Goal: Task Accomplishment & Management: Use online tool/utility

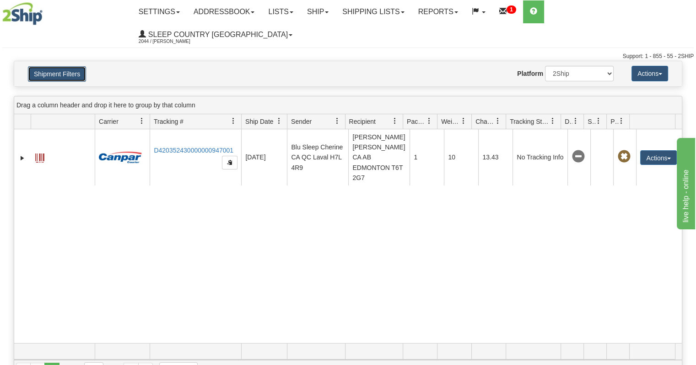
click at [59, 66] on button "Shipment Filters" at bounding box center [57, 74] width 58 height 16
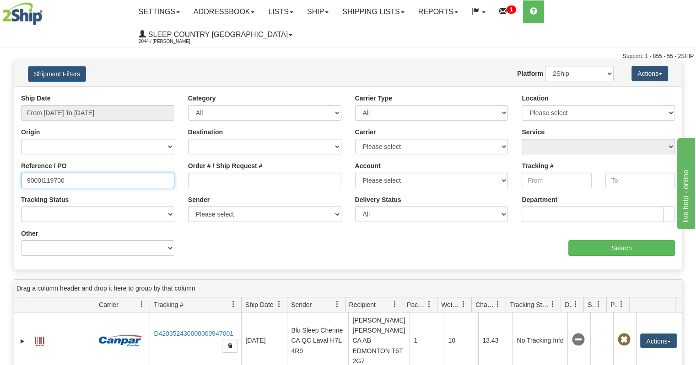
drag, startPoint x: 93, startPoint y: 160, endPoint x: 0, endPoint y: 154, distance: 93.5
click at [0, 154] on div "Please wait... × Confirm Delete Delete Cancel × Confirm Delete Yes No Cancel × …" at bounding box center [348, 312] width 696 height 503
paste input "71965"
type input "9000I171965"
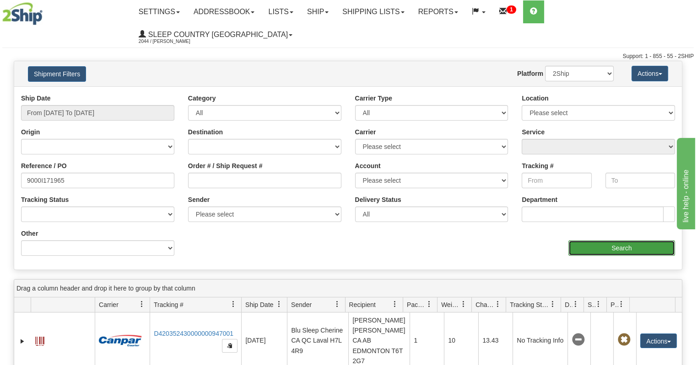
click at [622, 241] on input "Search" at bounding box center [621, 249] width 107 height 16
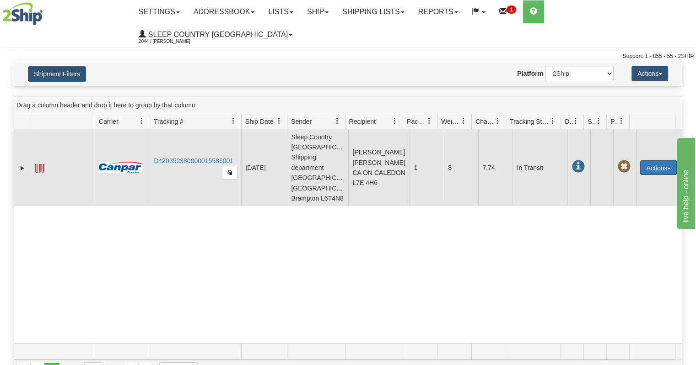
click at [655, 161] on button "Actions" at bounding box center [658, 168] width 37 height 15
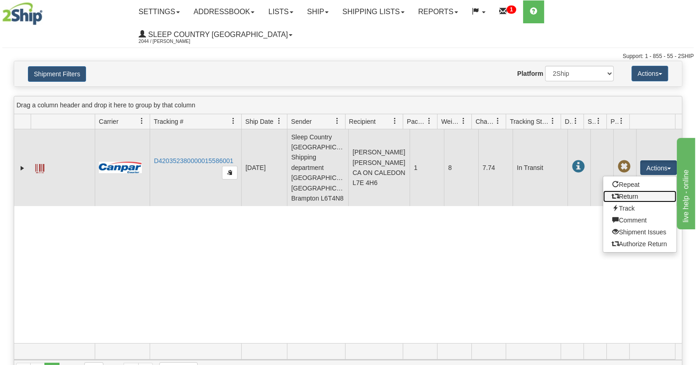
click at [635, 191] on link "Return" at bounding box center [639, 197] width 73 height 12
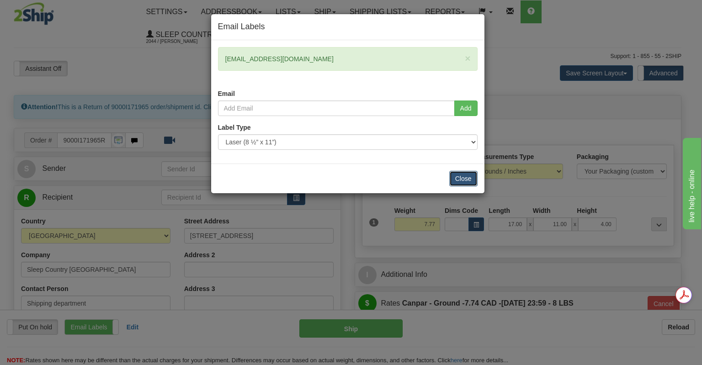
click at [451, 179] on button "Close" at bounding box center [464, 179] width 28 height 16
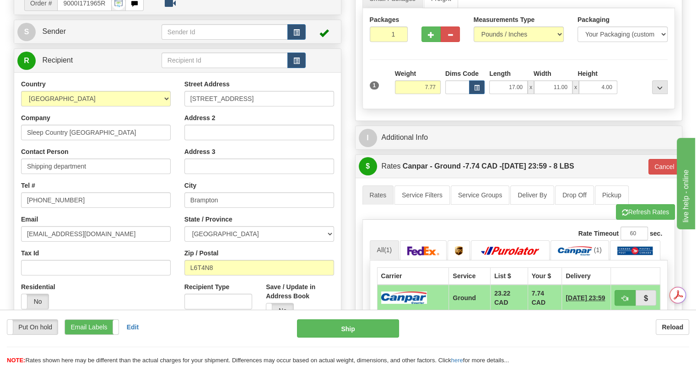
click at [249, 328] on div "Put On hold Put On hold Print Order Slip Print Order Slip Email Labels Email La…" at bounding box center [145, 328] width 276 height 16
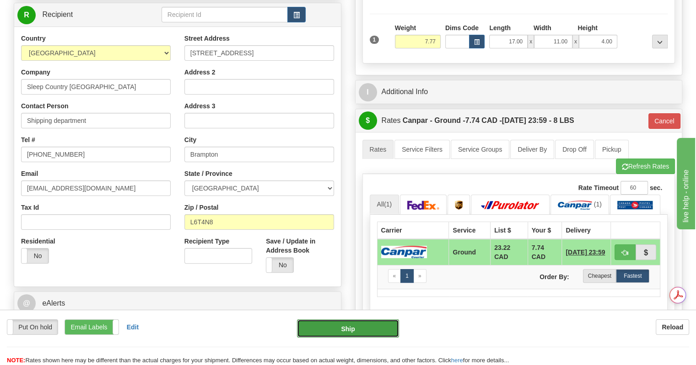
click at [326, 328] on button "Ship" at bounding box center [348, 329] width 102 height 18
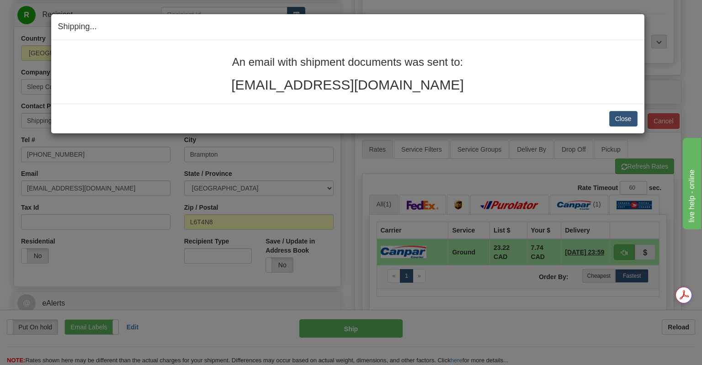
drag, startPoint x: 465, startPoint y: 83, endPoint x: 231, endPoint y: 53, distance: 235.6
click at [231, 53] on div "An email with shipment documents was sent to: kestral1996@hotmail.com" at bounding box center [348, 72] width 594 height 64
copy div "An email with shipment documents was sent to: kestral1996@hotmail.com"
click at [618, 120] on button "Close" at bounding box center [624, 119] width 28 height 16
click at [624, 120] on button "Close" at bounding box center [624, 119] width 28 height 16
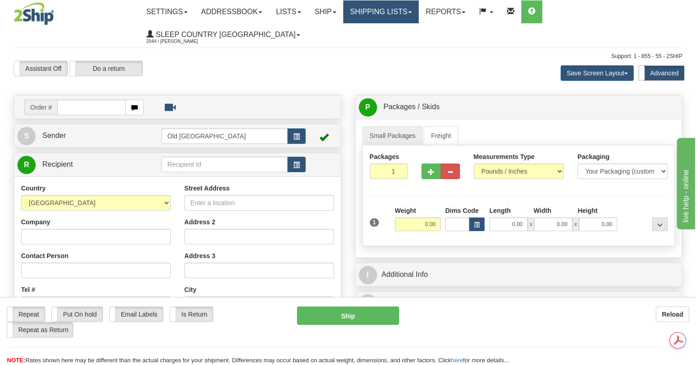
click at [375, 17] on link "Shipping lists" at bounding box center [380, 11] width 75 height 23
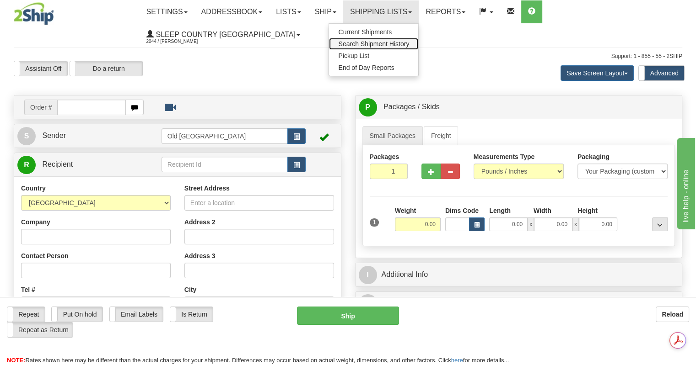
click at [371, 46] on span "Search Shipment History" at bounding box center [373, 43] width 71 height 7
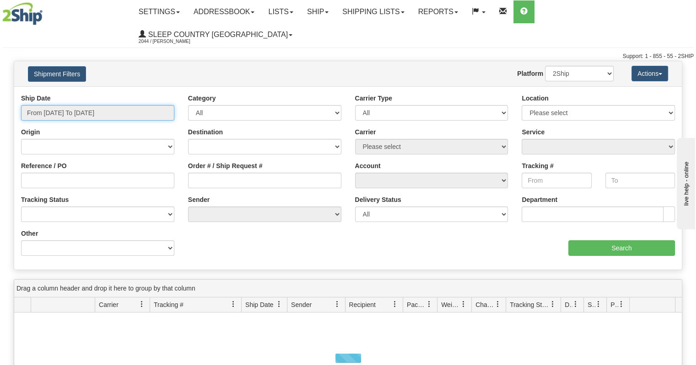
click at [77, 105] on input "From 10/14/2025 To 10/15/2025" at bounding box center [97, 113] width 153 height 16
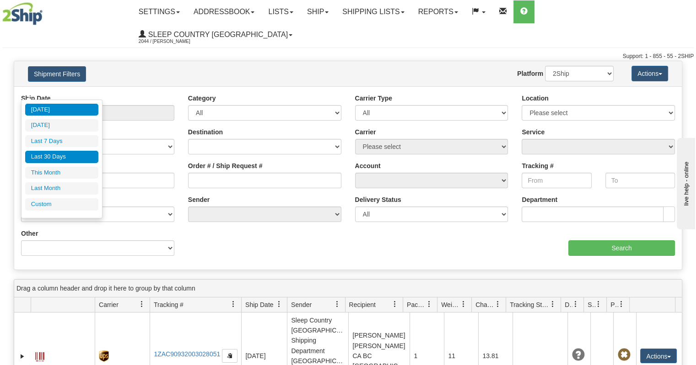
click at [66, 155] on li "Last 30 Days" at bounding box center [61, 157] width 73 height 12
type input "From [DATE] To [DATE]"
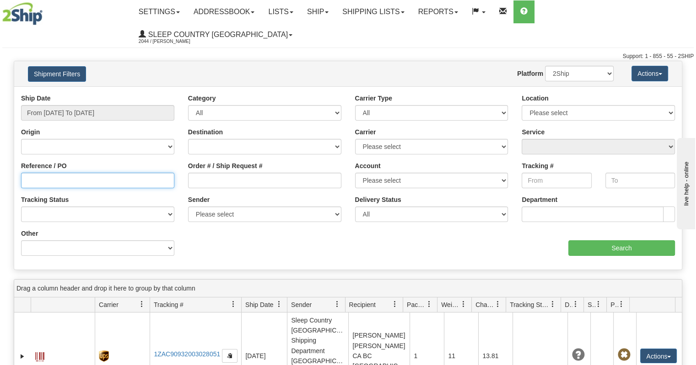
click at [79, 173] on input "Reference / PO" at bounding box center [97, 181] width 153 height 16
paste input "9002I154137"
type input "9002I154137"
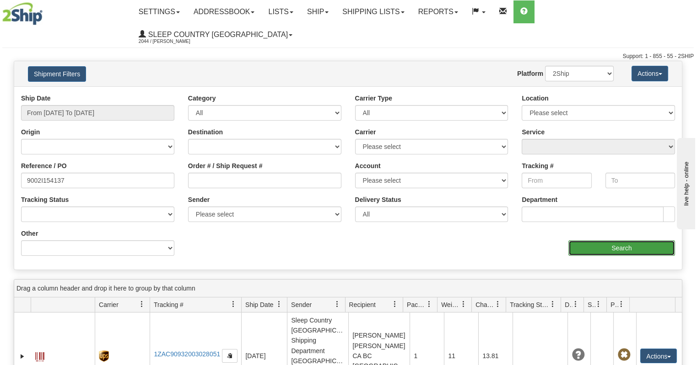
click at [587, 241] on input "Search" at bounding box center [621, 249] width 107 height 16
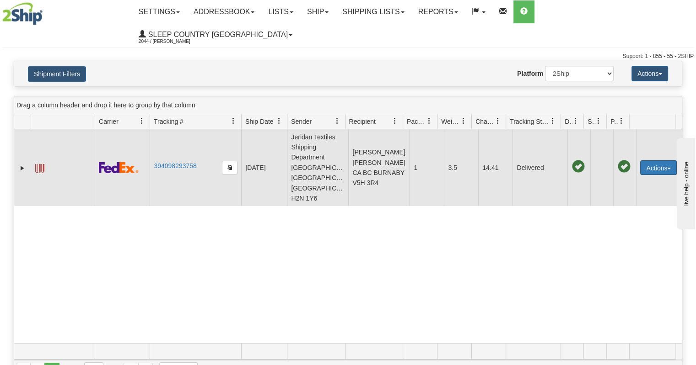
click at [640, 161] on button "Actions" at bounding box center [658, 168] width 37 height 15
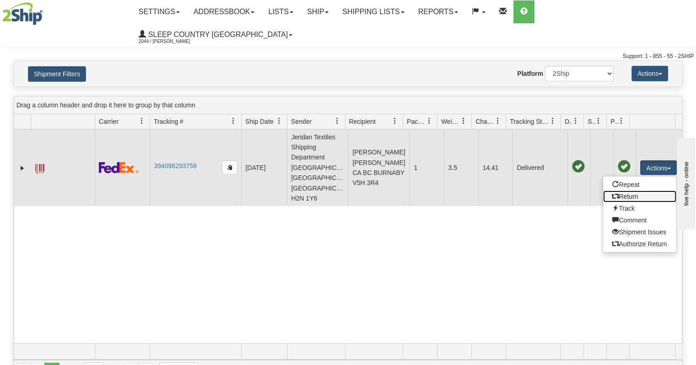
click at [623, 191] on link "Return" at bounding box center [639, 197] width 73 height 12
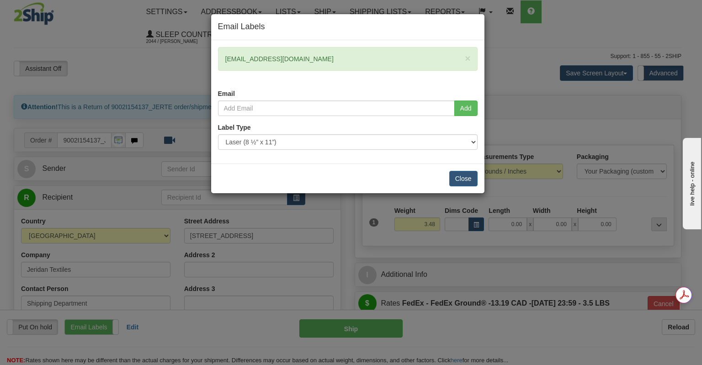
click at [70, 150] on div "Email Labels × [EMAIL_ADDRESS][DOMAIN_NAME] Email Add Label Type" at bounding box center [351, 182] width 702 height 365
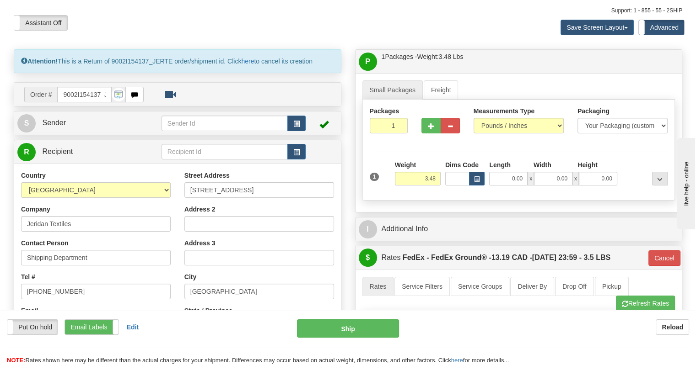
scroll to position [91, 0]
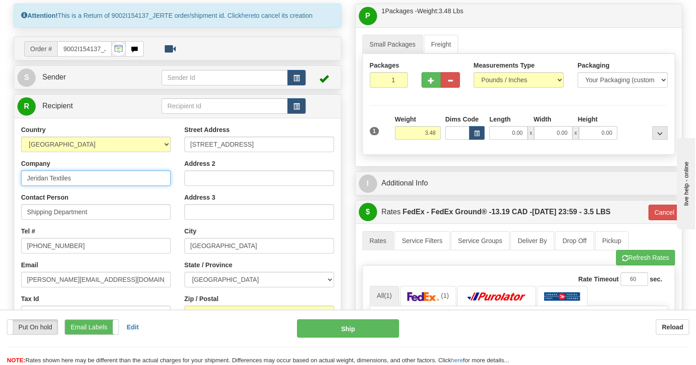
drag, startPoint x: 82, startPoint y: 159, endPoint x: 0, endPoint y: 142, distance: 84.0
click at [0, 142] on div "Toggle navigation Settings Shipping Preferences Fields Preferences New" at bounding box center [348, 284] width 696 height 750
type input "DC 951 - SLEEP COUNTRY"
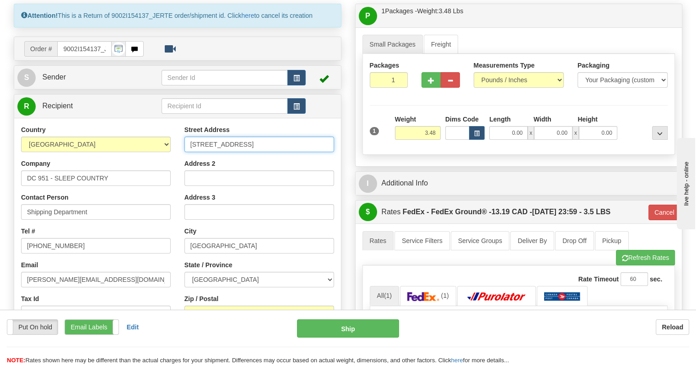
drag, startPoint x: 257, startPoint y: 125, endPoint x: 117, endPoint y: 107, distance: 141.1
click at [117, 125] on div "Country AFGHANISTAN ALAND ISLANDS ALBANIA ALGERIA AMERICAN SAMOA ANDORRA ANGOLA…" at bounding box center [177, 248] width 327 height 246
type input "11 DUFFERIN PL SE"
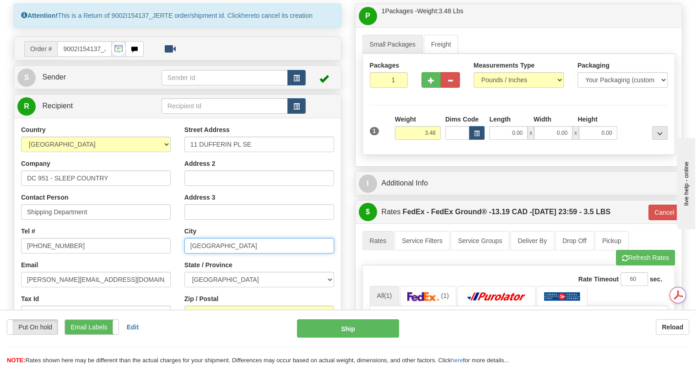
drag, startPoint x: 243, startPoint y: 225, endPoint x: 44, endPoint y: 200, distance: 200.4
click at [44, 200] on div "Country AFGHANISTAN ALAND ISLANDS ALBANIA ALGERIA AMERICAN SAMOA ANDORRA ANGOLA…" at bounding box center [177, 248] width 327 height 246
type input "CALGARY"
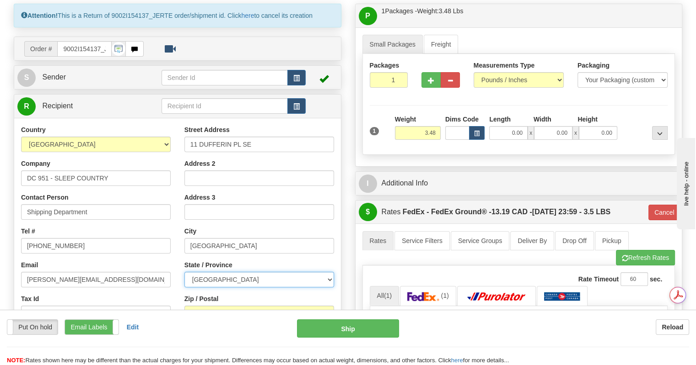
select select "AB"
click at [188, 341] on div "Put On hold Put On hold Print Order Slip Print Order Slip Email Labels Email La…" at bounding box center [348, 343] width 696 height 46
drag, startPoint x: 222, startPoint y: 296, endPoint x: 151, endPoint y: 296, distance: 70.9
click at [151, 296] on div "Country AFGHANISTAN ALAND ISLANDS ALBANIA ALGERIA AMERICAN SAMOA ANDORRA ANGOLA…" at bounding box center [177, 248] width 327 height 246
type input "T2C 4W3"
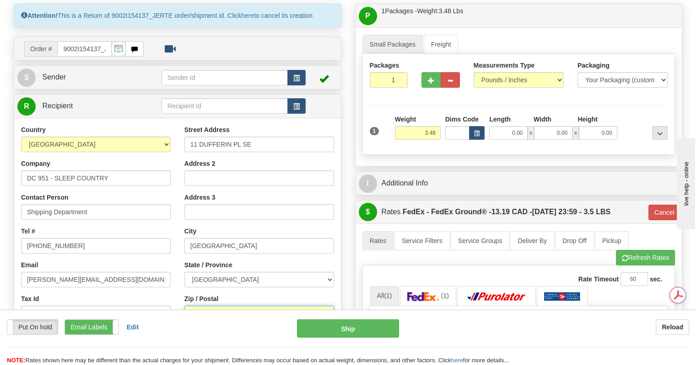
type input "92"
click at [123, 261] on div "Email steve@dakotatex.com" at bounding box center [96, 274] width 150 height 27
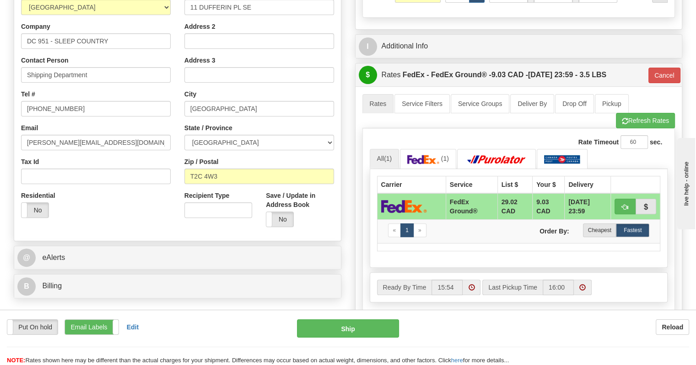
scroll to position [183, 0]
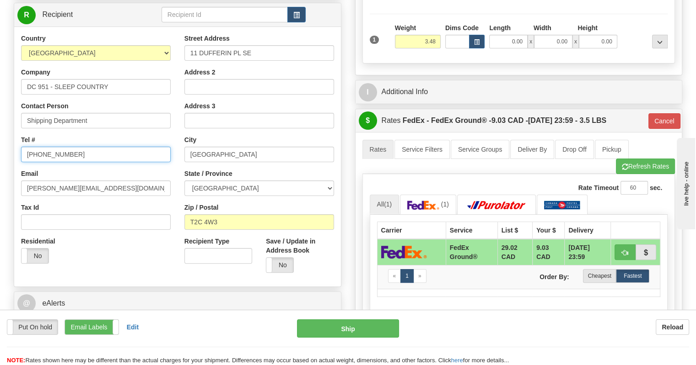
drag, startPoint x: 89, startPoint y: 133, endPoint x: 0, endPoint y: 90, distance: 99.0
click at [0, 90] on div "Toggle navigation Settings Shipping Preferences Fields Preferences New" at bounding box center [348, 192] width 696 height 750
type input "1-888-753-3788"
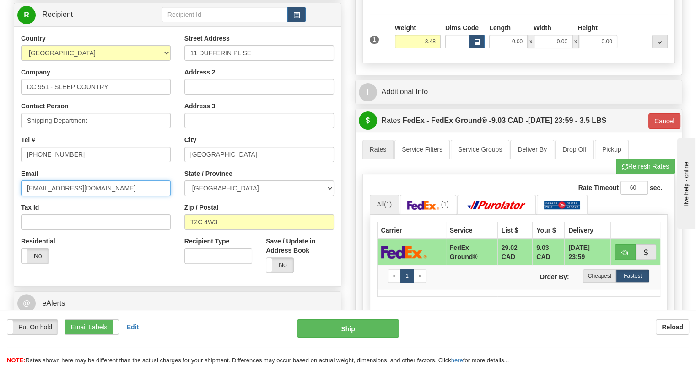
type input "cs@support.sleepcountry.ca"
click button "Delete" at bounding box center [0, 0] width 0 height 0
click at [169, 250] on div "Country AFGHANISTAN ALAND ISLANDS ALBANIA ALGERIA AMERICAN SAMOA ANDORRA ANGOLA…" at bounding box center [177, 157] width 327 height 246
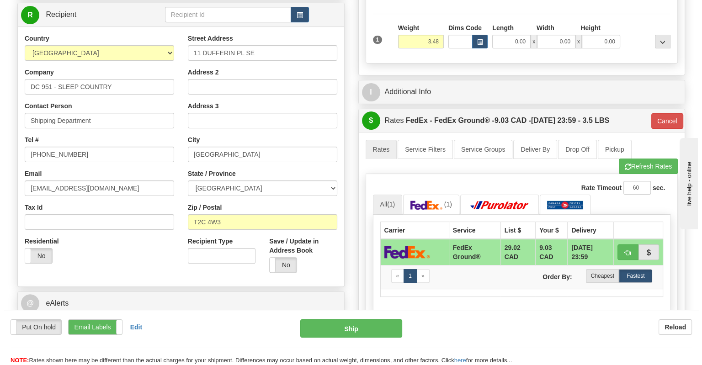
scroll to position [0, 0]
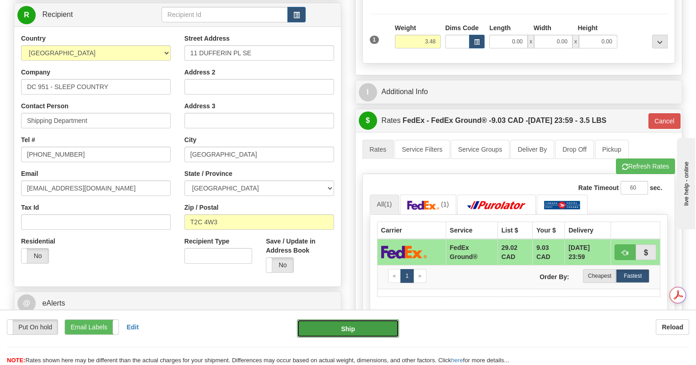
click at [315, 332] on button "Ship" at bounding box center [348, 329] width 102 height 18
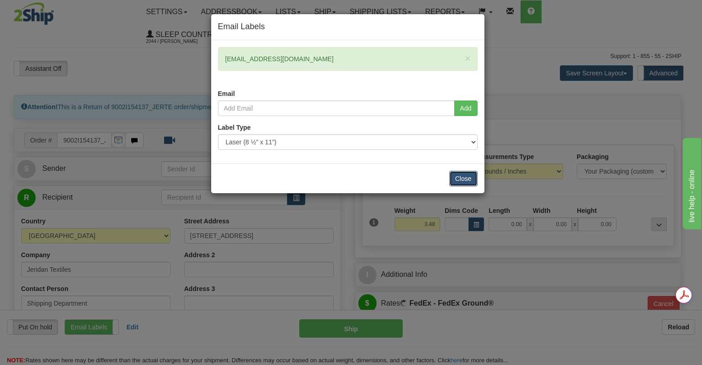
click at [460, 180] on button "Close" at bounding box center [464, 179] width 28 height 16
